Goal: Information Seeking & Learning: Check status

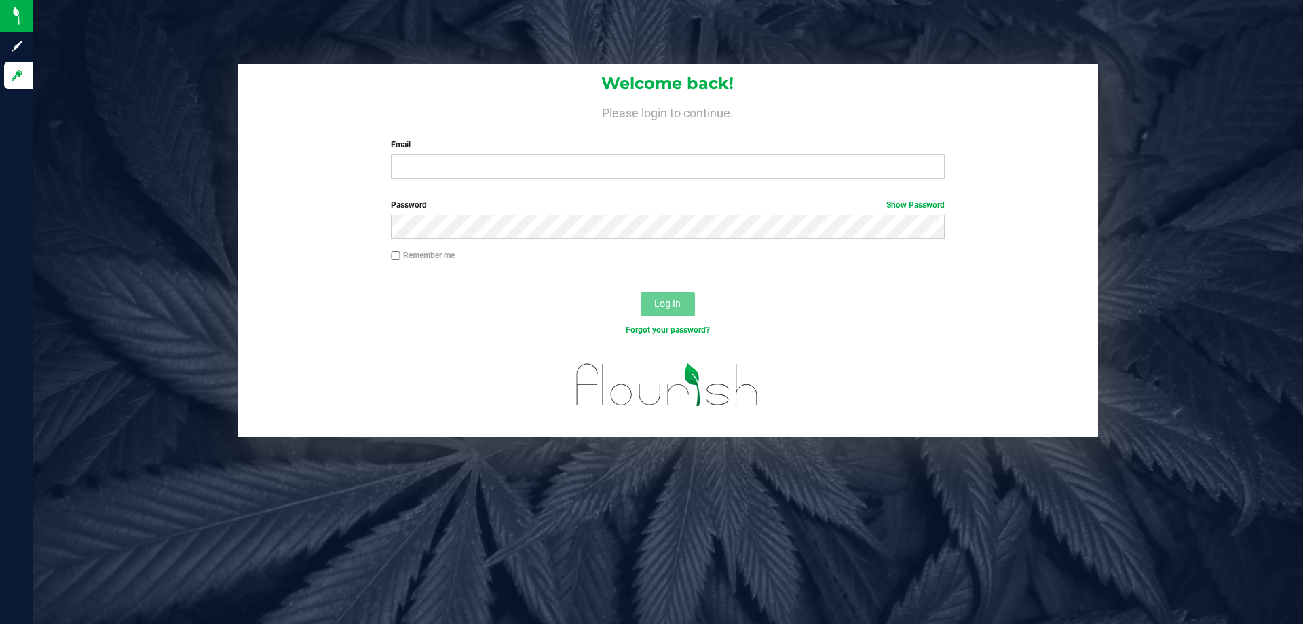
click at [527, 185] on div "Welcome back! Please login to continue. Email Required Please format your email…" at bounding box center [668, 127] width 861 height 126
click at [529, 176] on input "Email" at bounding box center [667, 166] width 553 height 24
type input "[EMAIL_ADDRESS][DOMAIN_NAME]"
click at [641, 292] on button "Log In" at bounding box center [668, 304] width 54 height 24
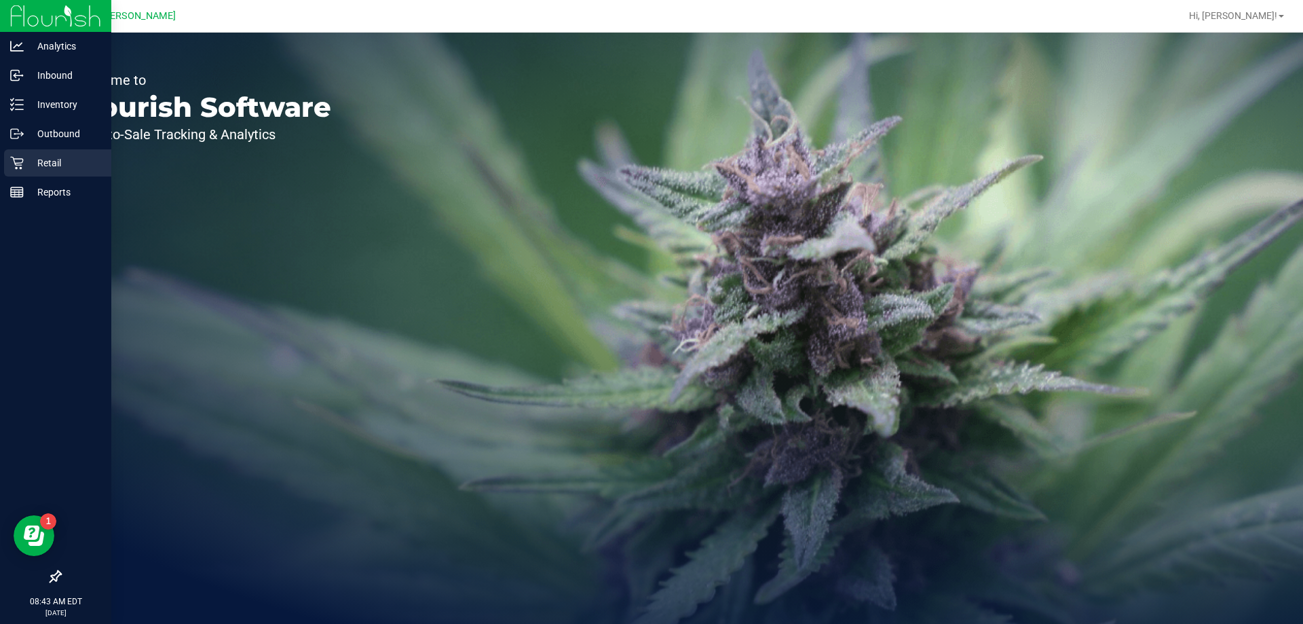
click at [57, 172] on div "Retail" at bounding box center [57, 162] width 107 height 27
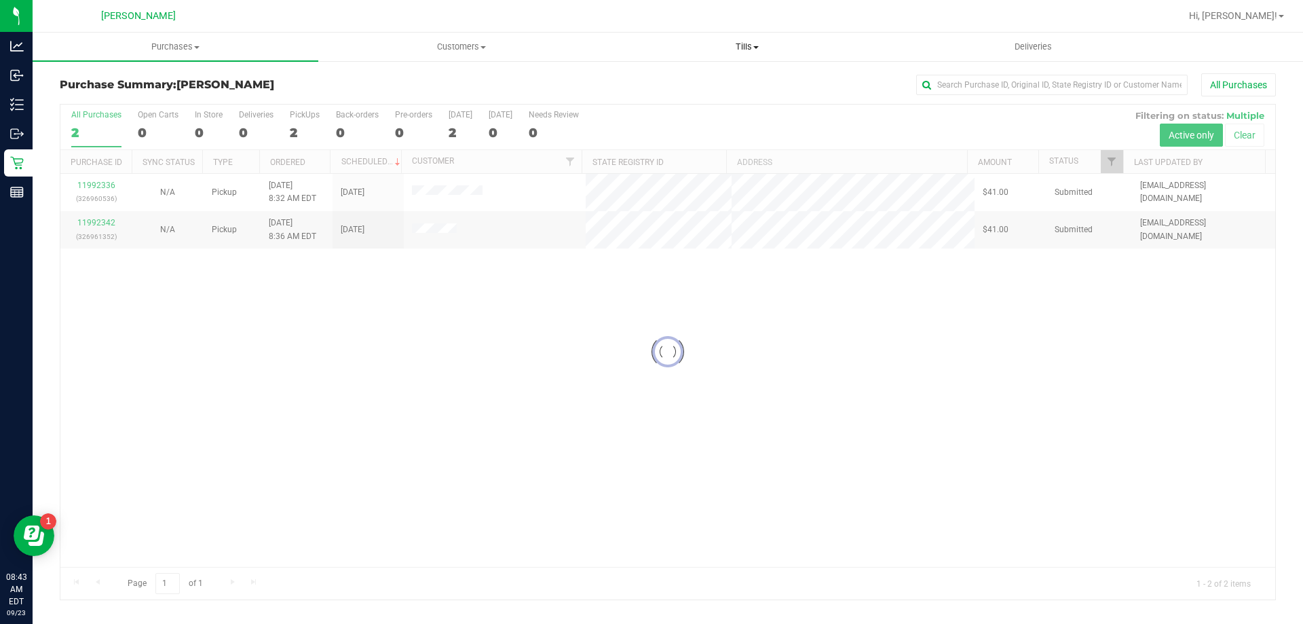
click at [739, 40] on uib-tab-heading "Tills Manage tills Reconcile e-payments" at bounding box center [747, 46] width 284 height 27
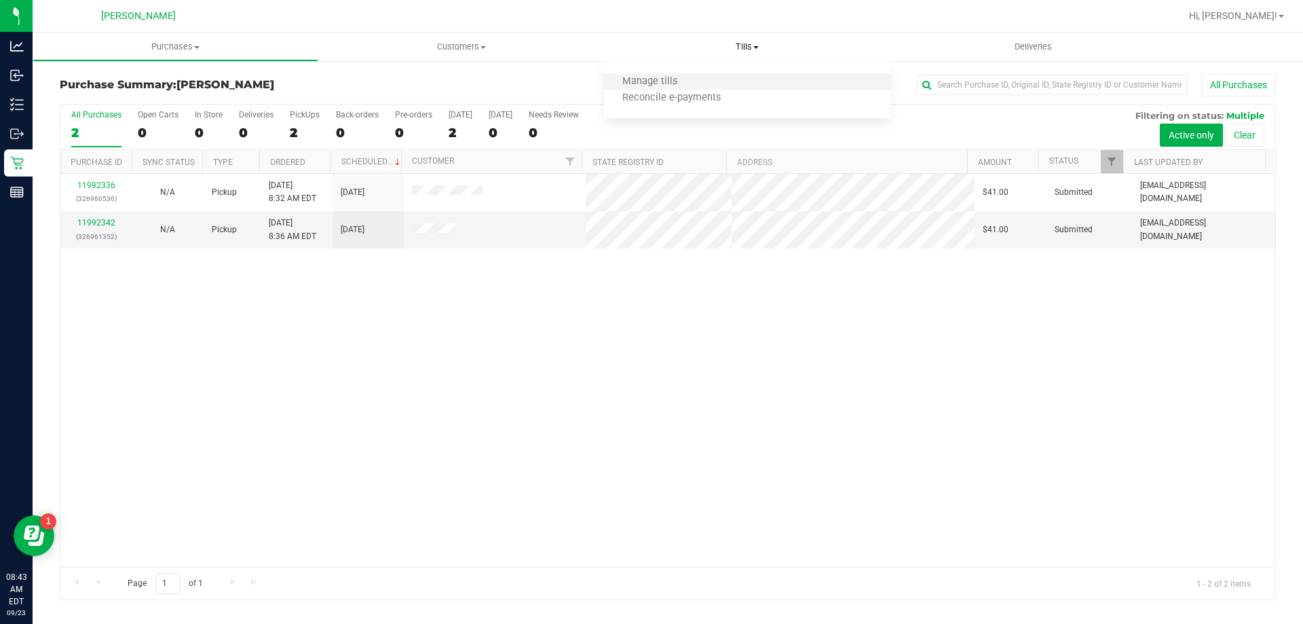
click at [734, 83] on li "Manage tills" at bounding box center [747, 82] width 286 height 16
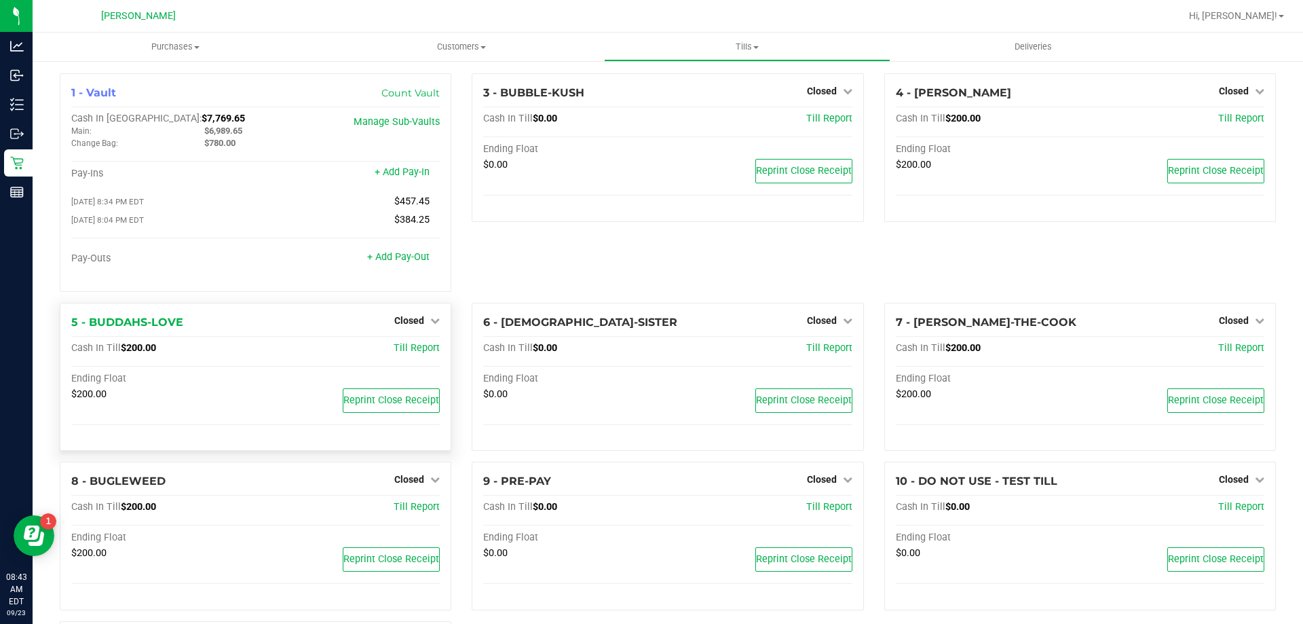
click at [426, 314] on div "Closed" at bounding box center [416, 320] width 45 height 16
click at [420, 317] on div "Closed" at bounding box center [416, 320] width 45 height 16
click at [413, 324] on span "Closed" at bounding box center [409, 320] width 30 height 11
click at [413, 343] on div "Open Till" at bounding box center [409, 348] width 100 height 17
click at [413, 349] on link "Open Till" at bounding box center [409, 348] width 36 height 11
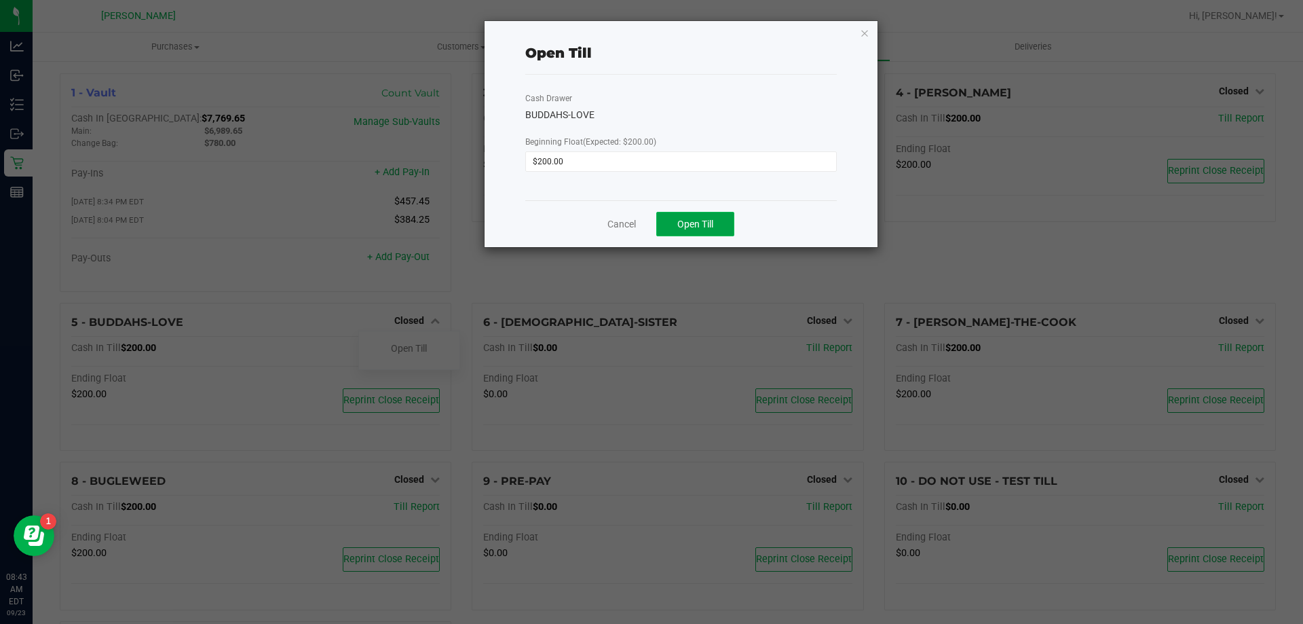
click at [705, 219] on span "Open Till" at bounding box center [695, 224] width 36 height 11
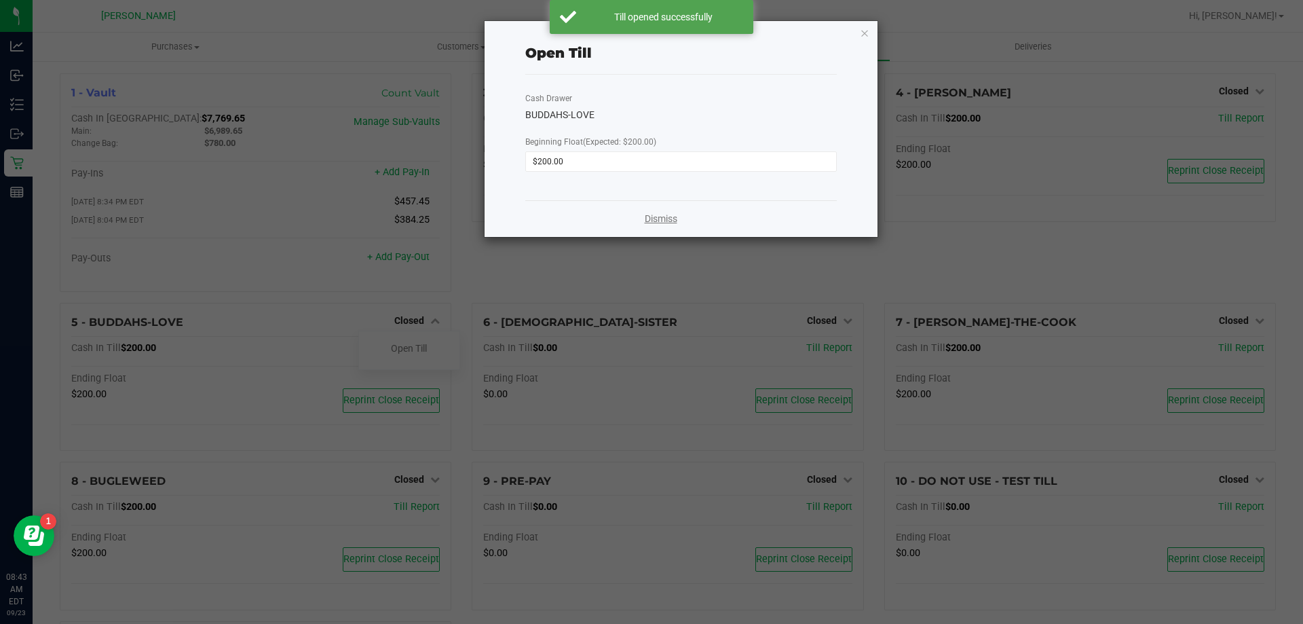
click at [649, 222] on link "Dismiss" at bounding box center [661, 219] width 33 height 14
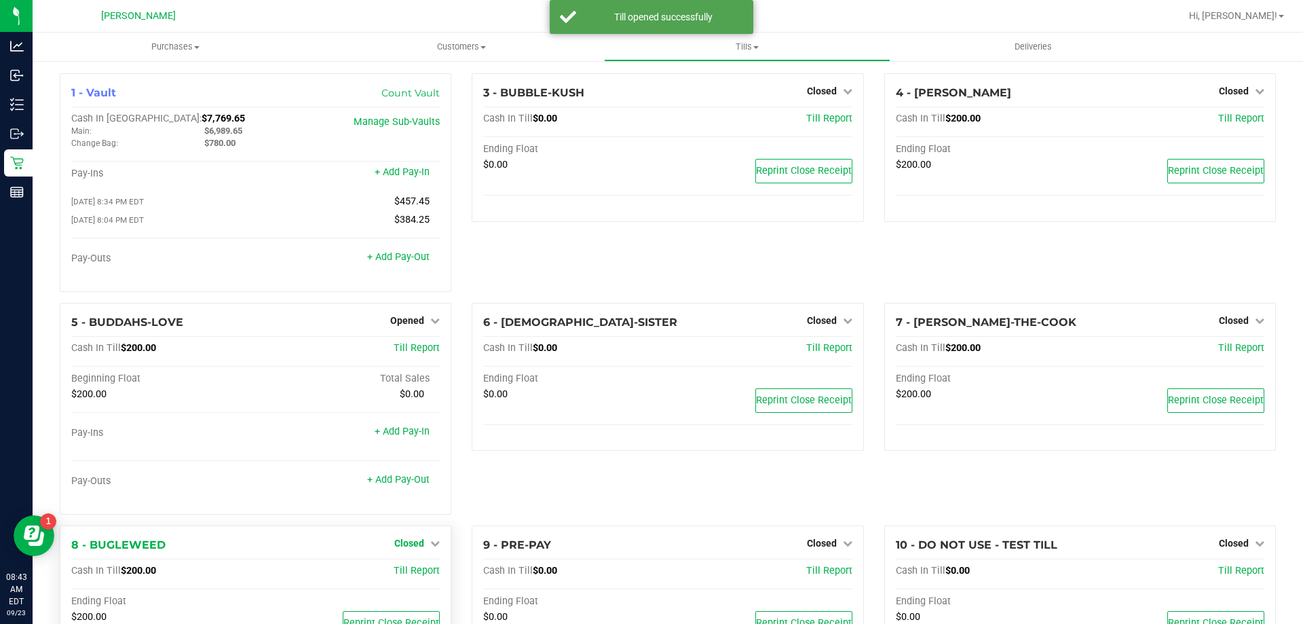
click at [415, 544] on span "Closed" at bounding box center [409, 543] width 30 height 11
click at [413, 574] on link "Open Till" at bounding box center [409, 570] width 36 height 11
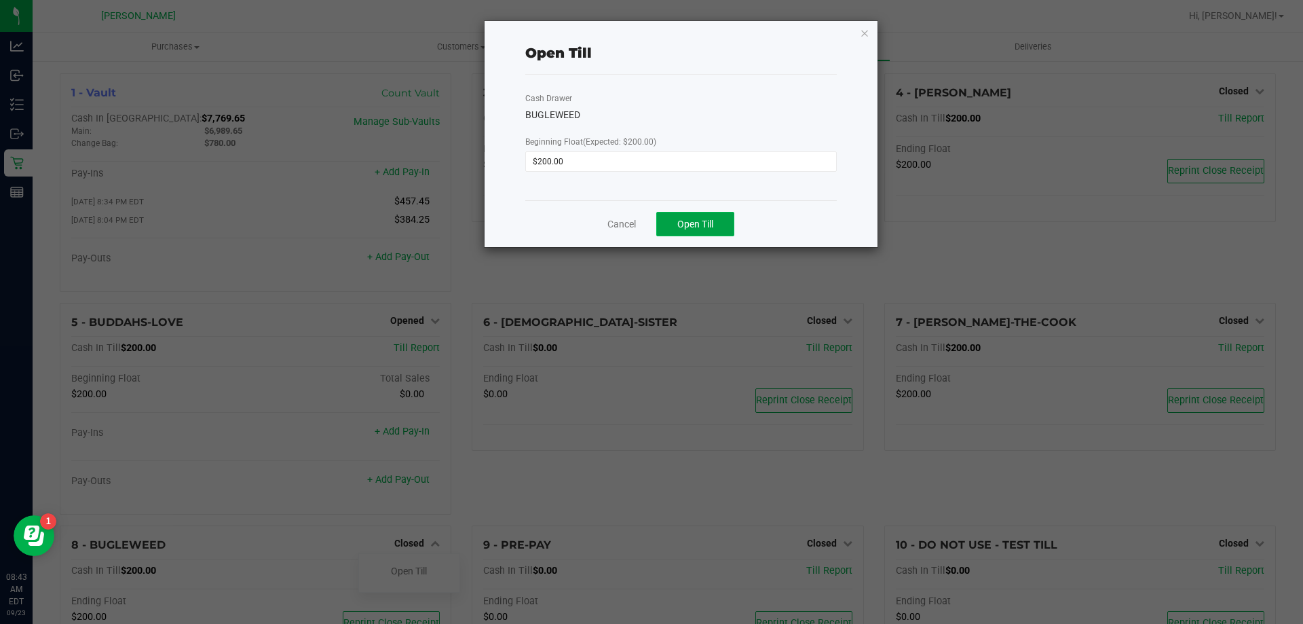
click at [707, 234] on button "Open Till" at bounding box center [695, 224] width 78 height 24
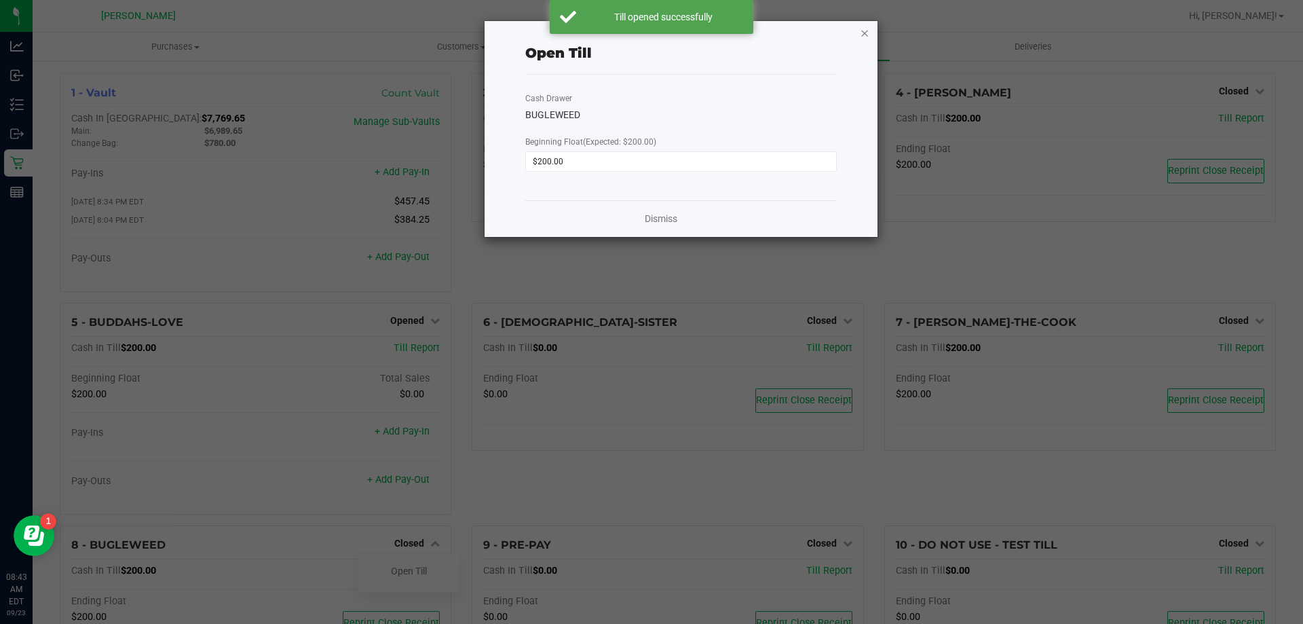
click at [864, 29] on icon "button" at bounding box center [865, 32] width 10 height 16
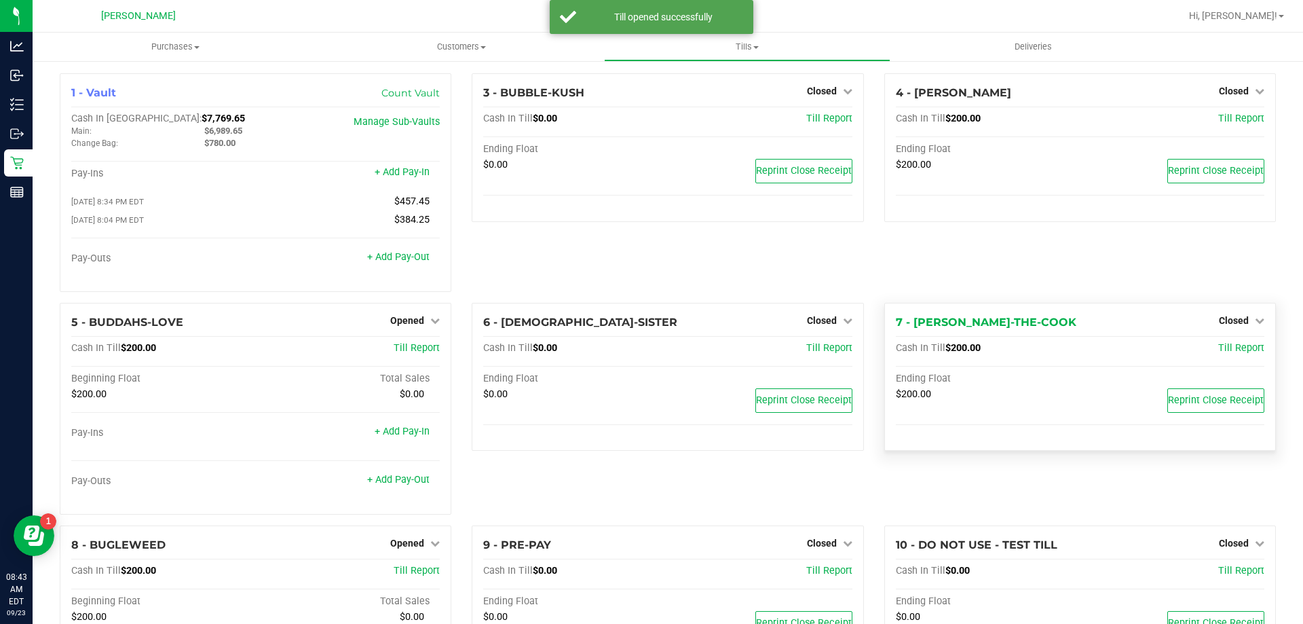
click at [1232, 310] on div "7 - [PERSON_NAME]-THE-COOK Closed Open Till Cash In Till $200.00 Till Report En…" at bounding box center [1081, 377] width 392 height 149
click at [1235, 316] on div "Closed" at bounding box center [1241, 320] width 45 height 16
click at [1233, 326] on span "Closed" at bounding box center [1234, 320] width 30 height 11
click at [1216, 343] on div "Open Till" at bounding box center [1233, 348] width 100 height 17
click at [1216, 348] on link "Open Till" at bounding box center [1234, 348] width 36 height 11
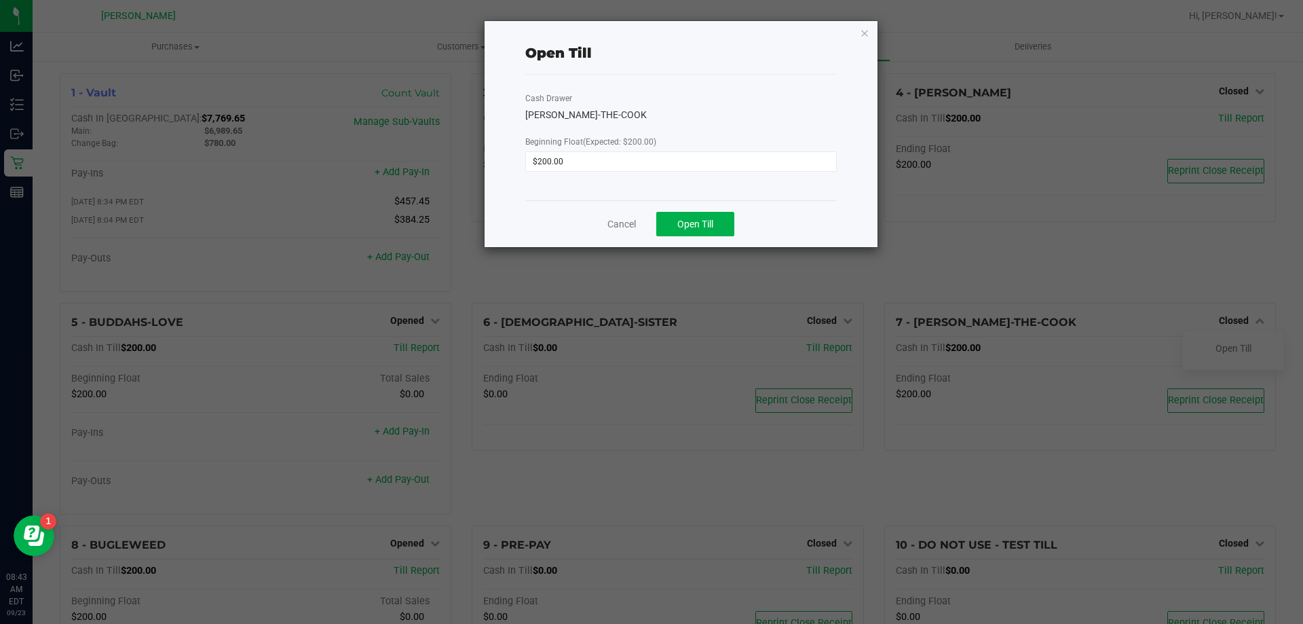
click at [711, 240] on div "Cancel Open Till" at bounding box center [681, 223] width 312 height 47
click at [716, 231] on button "Open Till" at bounding box center [695, 224] width 78 height 24
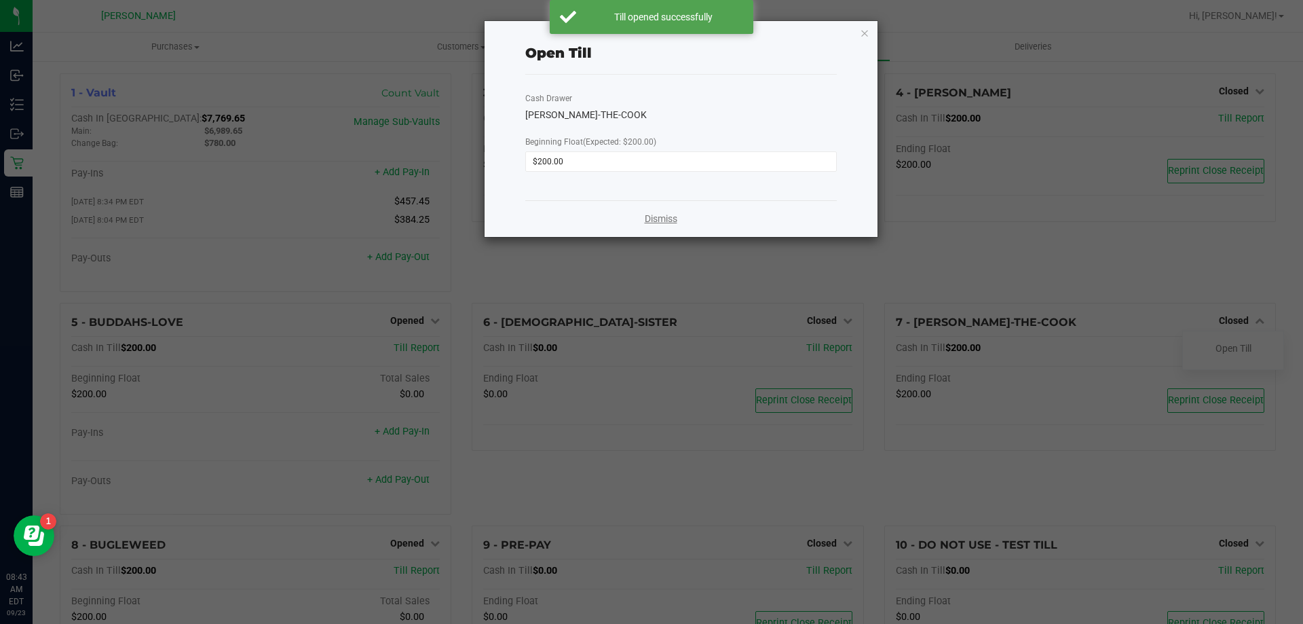
click at [650, 215] on link "Dismiss" at bounding box center [661, 219] width 33 height 14
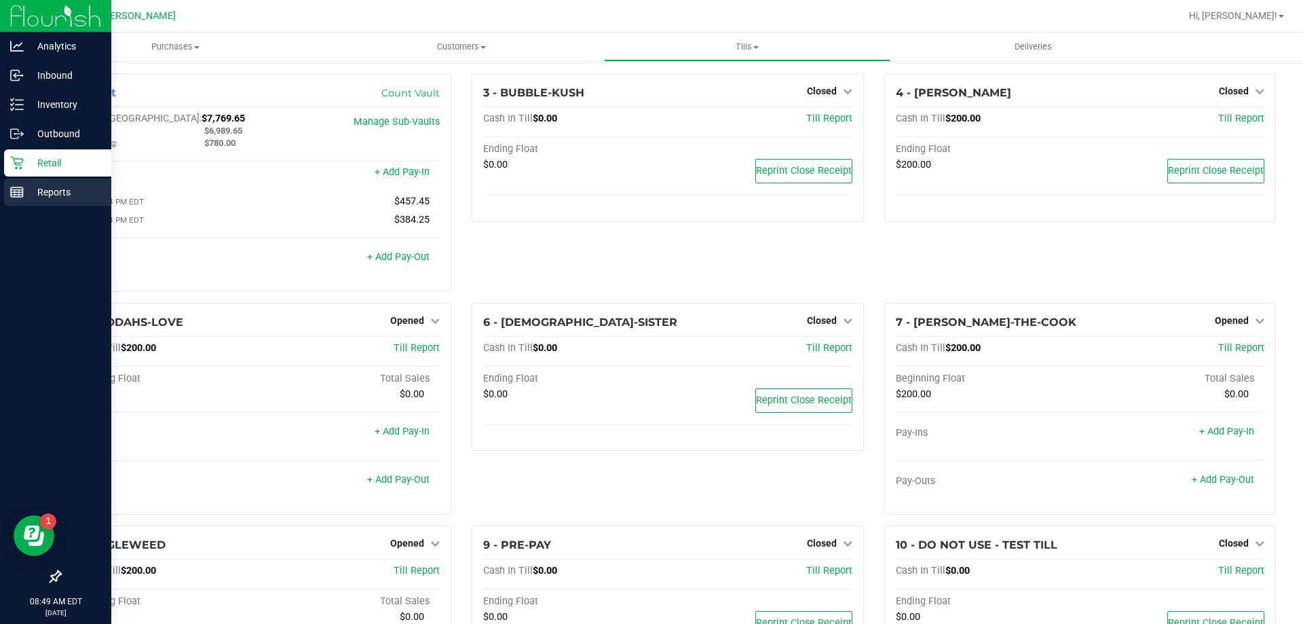
click at [56, 200] on div "Reports" at bounding box center [57, 192] width 107 height 27
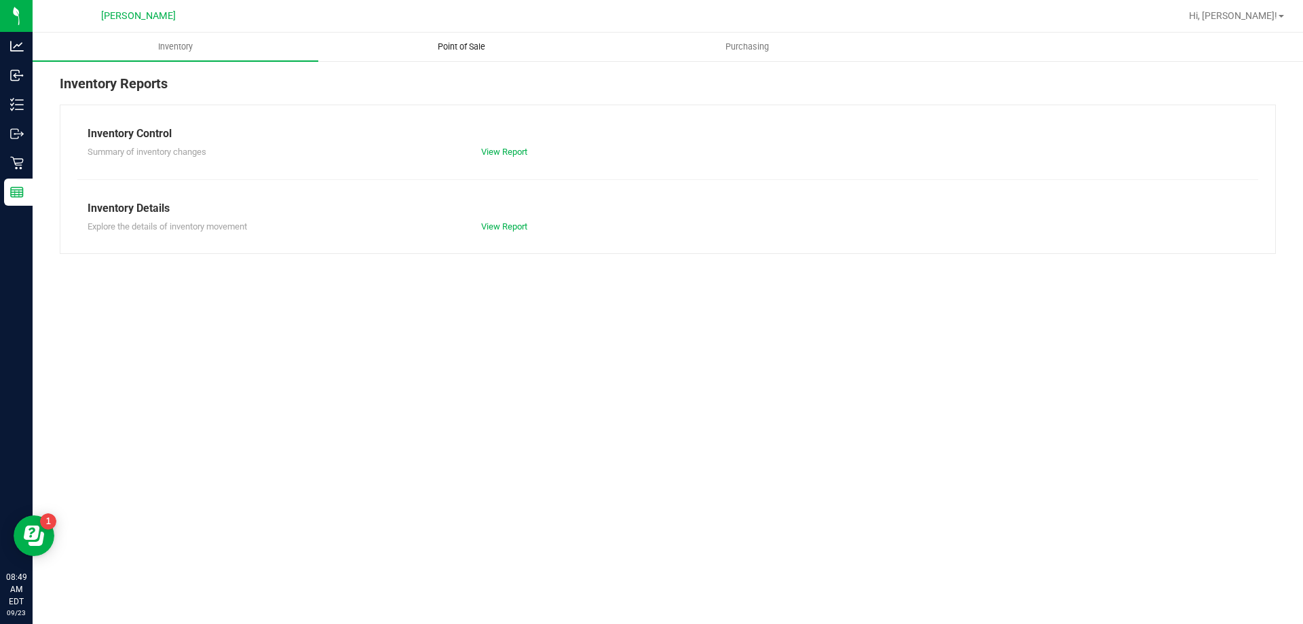
click at [570, 55] on uib-tab-heading "Point of Sale" at bounding box center [461, 46] width 284 height 27
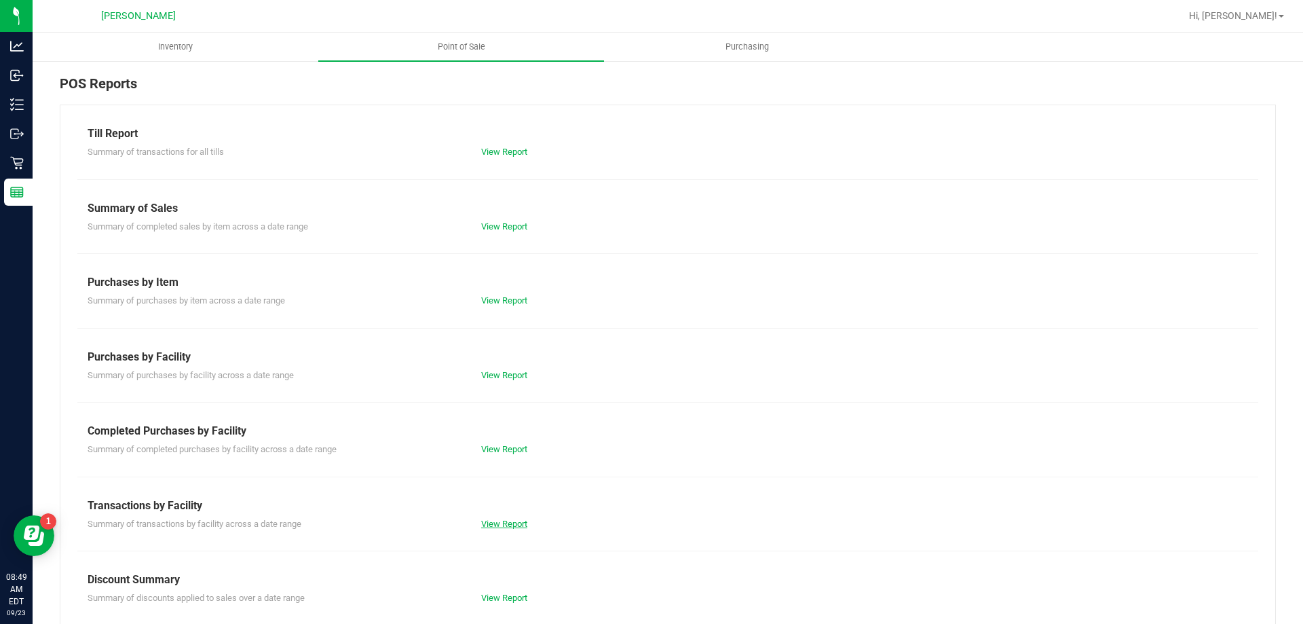
click at [500, 527] on link "View Report" at bounding box center [504, 524] width 46 height 10
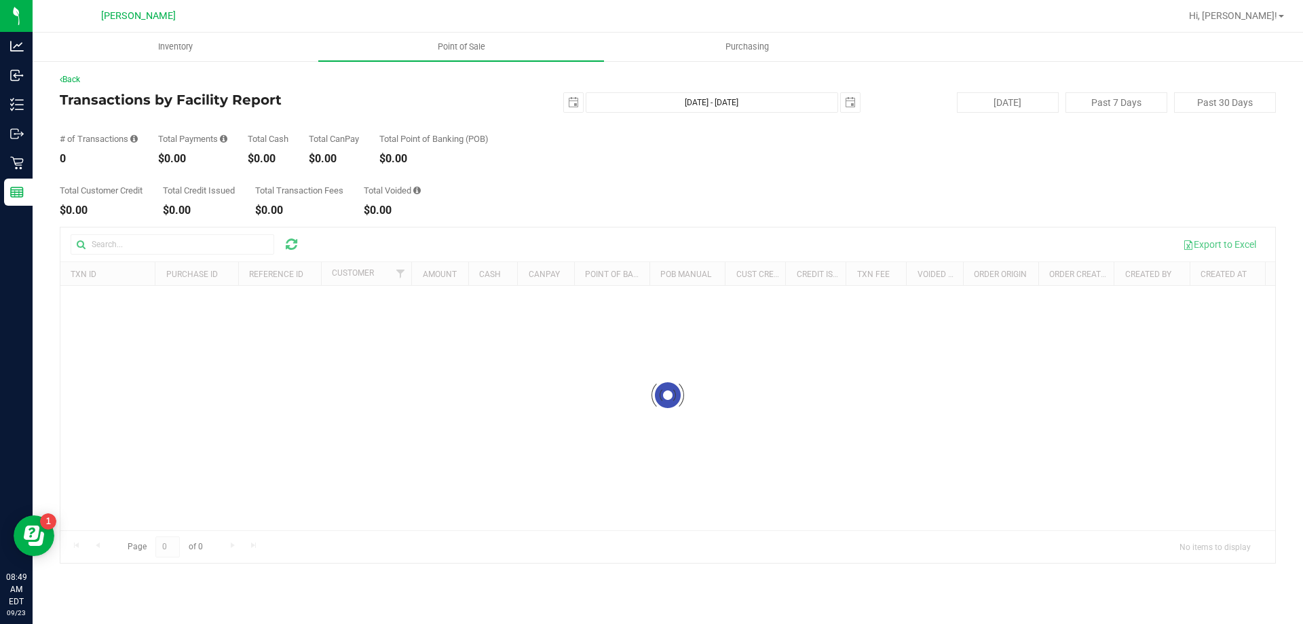
click at [79, 86] on div "Back Transactions by Facility Report [DATE] [DATE] - [DATE] [DATE] [DATE] Past …" at bounding box center [668, 318] width 1216 height 490
click at [77, 79] on link "Back" at bounding box center [70, 80] width 20 height 10
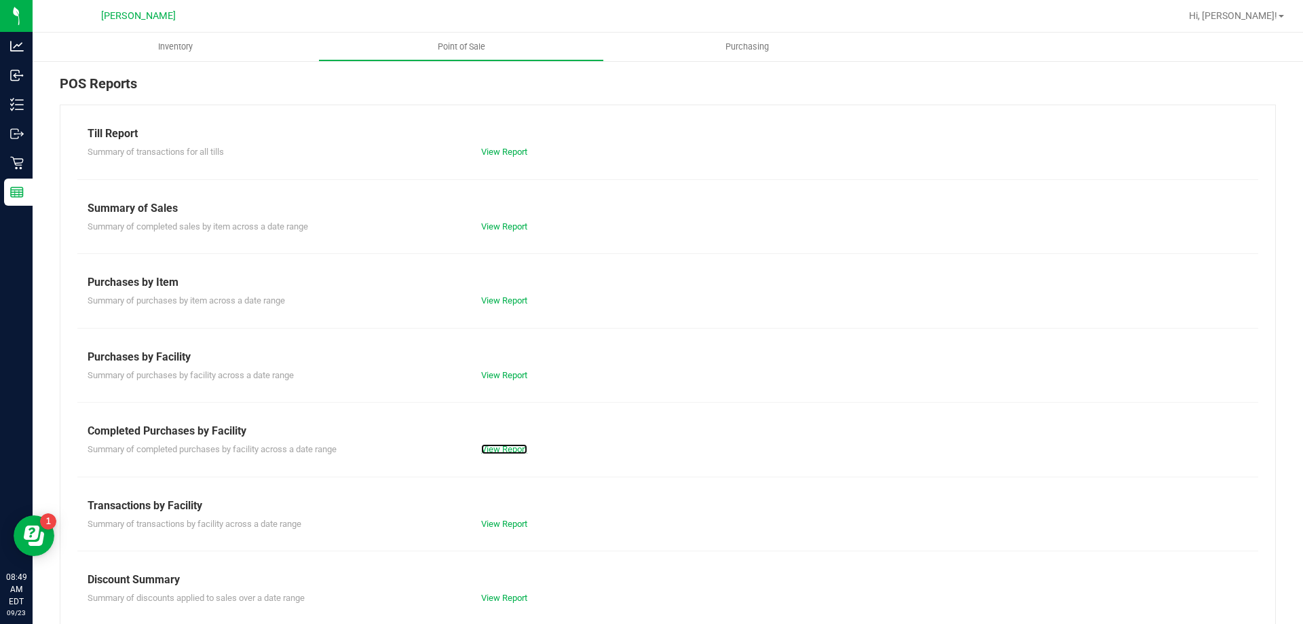
drag, startPoint x: 500, startPoint y: 445, endPoint x: 541, endPoint y: 334, distance: 118.1
click at [500, 443] on div "View Report" at bounding box center [569, 450] width 197 height 14
click at [517, 449] on link "View Report" at bounding box center [504, 449] width 46 height 10
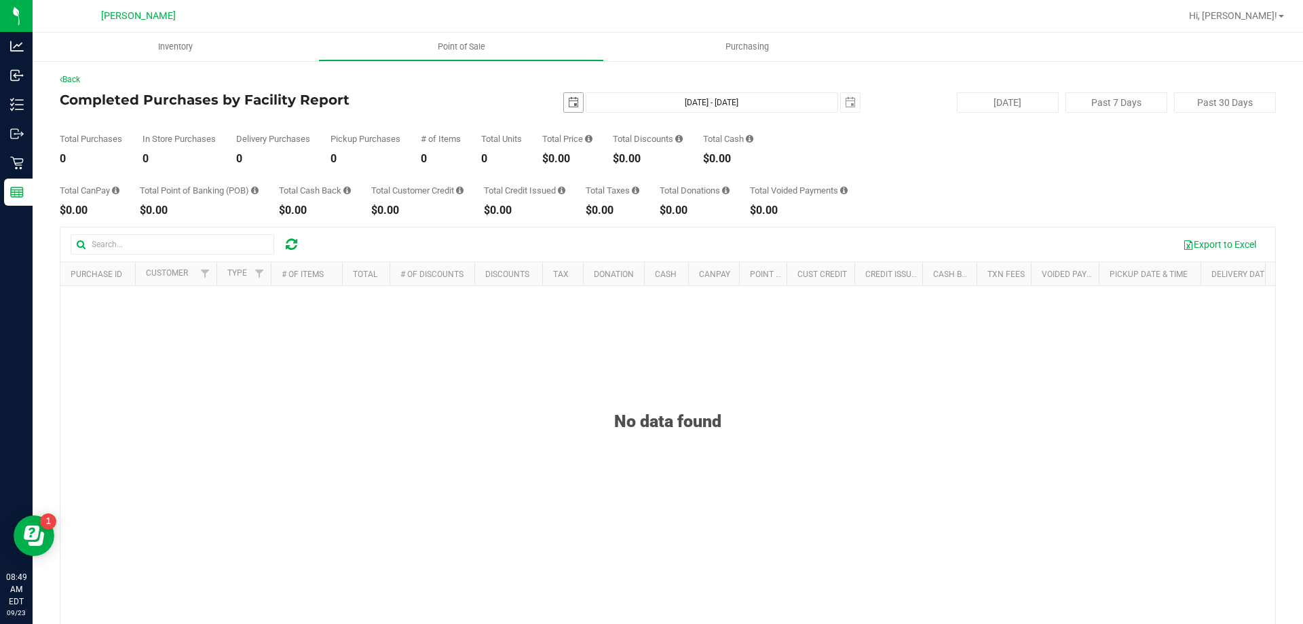
click at [567, 110] on span "select" at bounding box center [573, 102] width 19 height 19
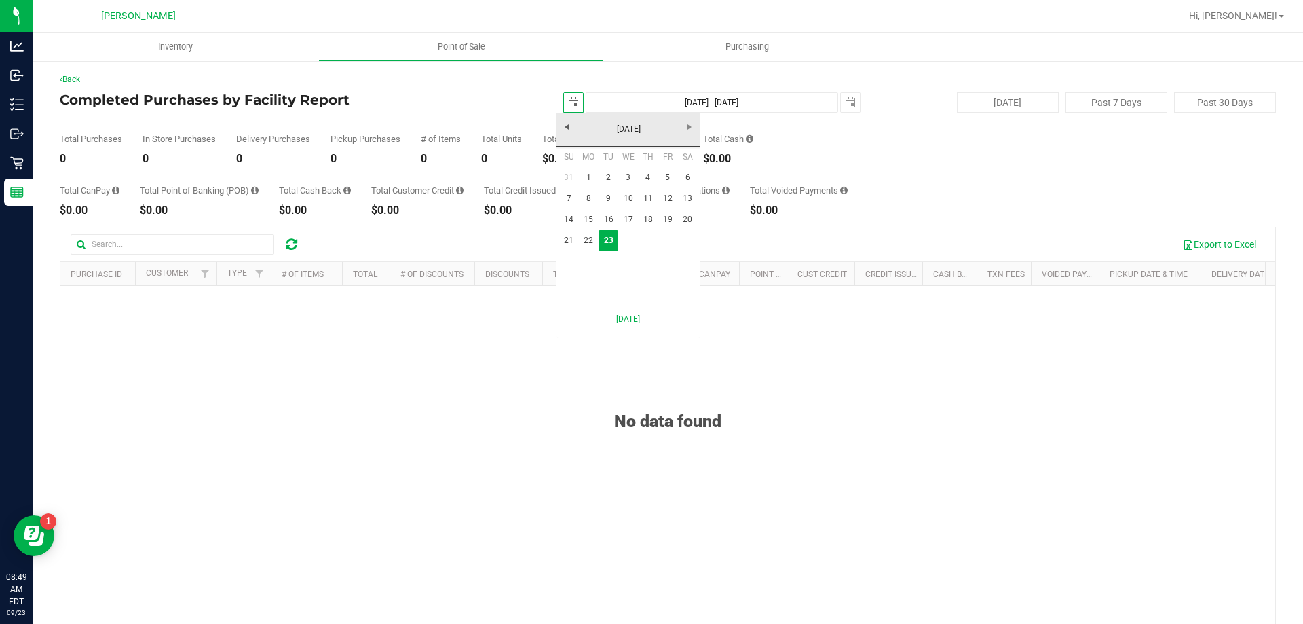
scroll to position [0, 34]
click at [568, 234] on link "21" at bounding box center [569, 240] width 20 height 21
type input "[DATE]"
type input "[DATE] - [DATE]"
